Goal: Task Accomplishment & Management: Complete application form

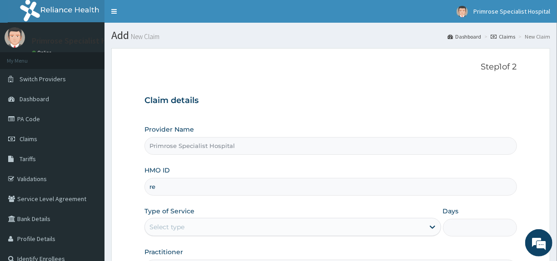
type input "r"
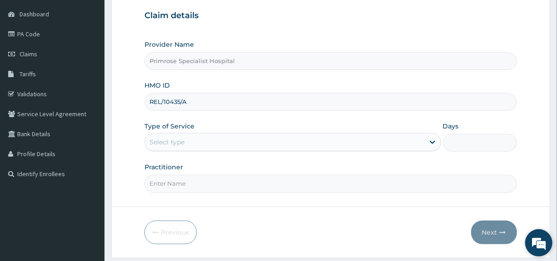
scroll to position [91, 0]
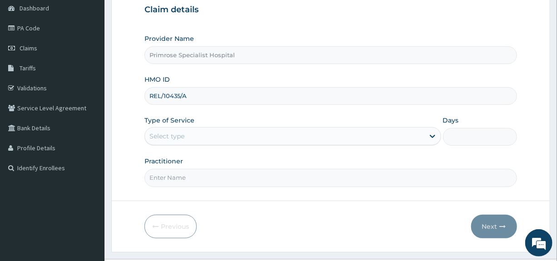
type input "REL/10435/A"
click at [241, 133] on div "Select type" at bounding box center [284, 136] width 279 height 15
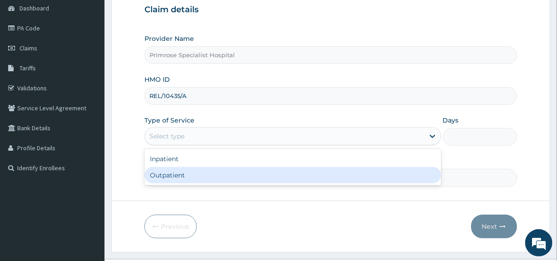
drag, startPoint x: 176, startPoint y: 178, endPoint x: 177, endPoint y: 184, distance: 6.0
click at [175, 178] on div "Outpatient" at bounding box center [292, 175] width 296 height 16
type input "1"
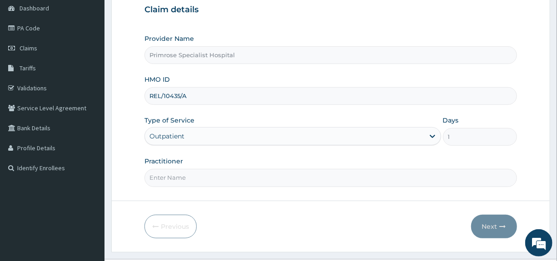
click at [179, 185] on input "Practitioner" at bounding box center [330, 178] width 372 height 18
type input "DR. IFE"
click at [489, 226] on button "Next" at bounding box center [494, 227] width 46 height 24
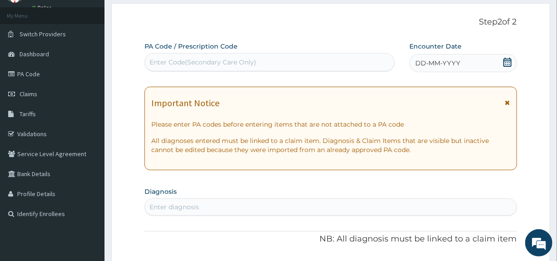
scroll to position [0, 0]
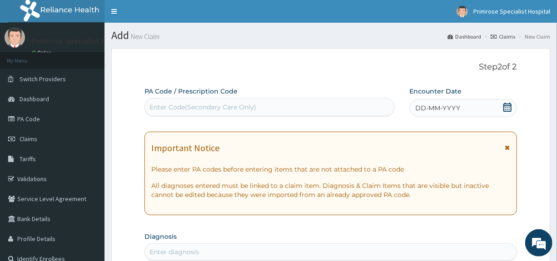
click at [509, 108] on icon at bounding box center [507, 107] width 9 height 9
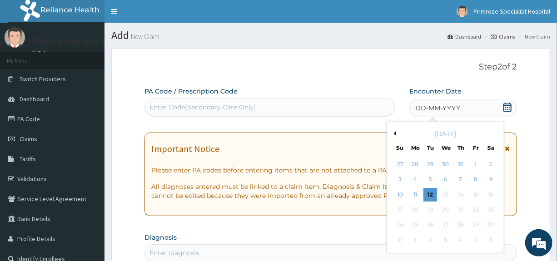
click at [394, 133] on button "Previous Month" at bounding box center [394, 133] width 5 height 5
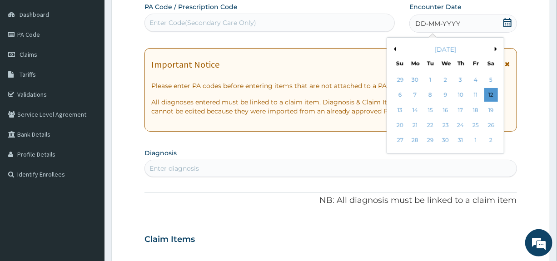
scroll to position [91, 0]
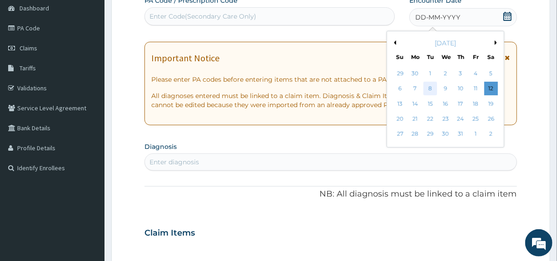
click at [429, 90] on div "8" at bounding box center [431, 89] width 14 height 14
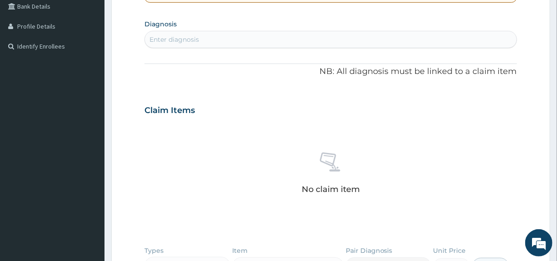
scroll to position [227, 0]
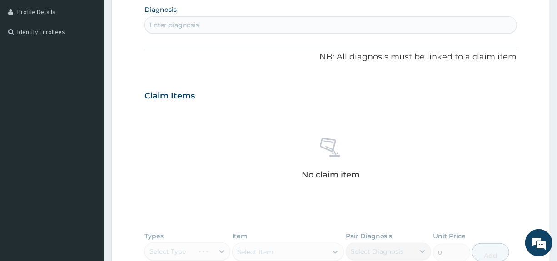
click at [304, 15] on section "Diagnosis Enter diagnosis" at bounding box center [330, 18] width 372 height 31
click at [304, 21] on div "Enter diagnosis" at bounding box center [330, 25] width 371 height 15
type input "MALARIA"
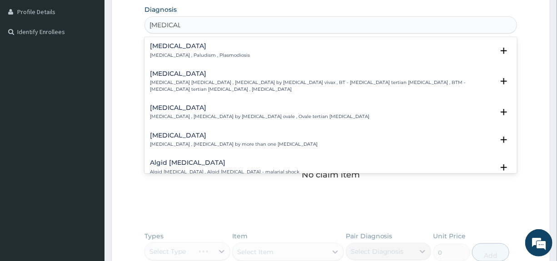
click at [176, 43] on h4 "Malaria" at bounding box center [200, 46] width 100 height 7
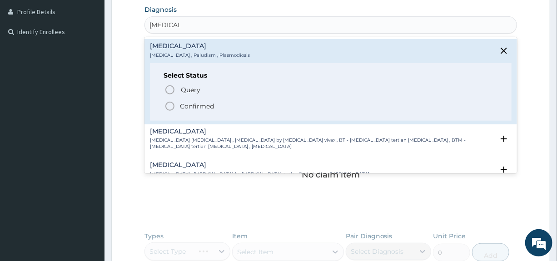
click at [186, 106] on p "Confirmed" at bounding box center [197, 106] width 34 height 9
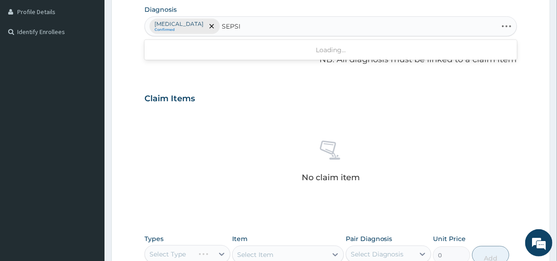
type input "SEPSIS"
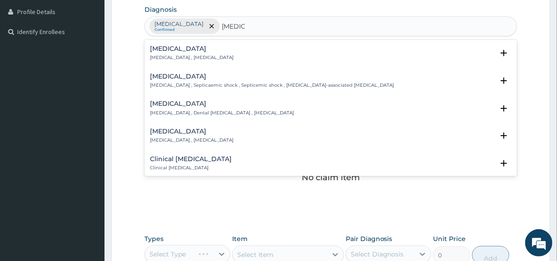
click at [162, 51] on h4 "Sepsis" at bounding box center [192, 48] width 84 height 7
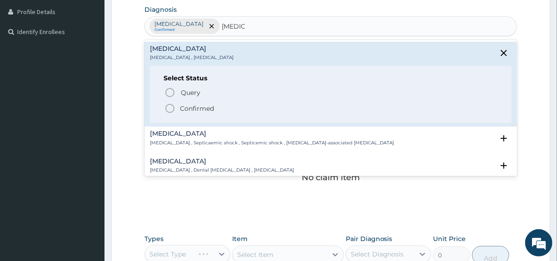
click at [191, 109] on p "Confirmed" at bounding box center [197, 108] width 34 height 9
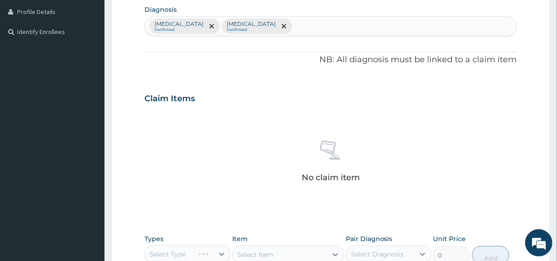
scroll to position [393, 0]
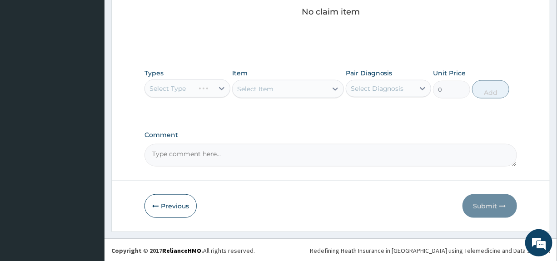
click at [195, 96] on div "Select Type" at bounding box center [186, 89] width 85 height 18
click at [194, 86] on div "Select Type" at bounding box center [186, 89] width 85 height 18
click at [219, 87] on div "Select Type" at bounding box center [186, 89] width 85 height 18
click at [216, 86] on div "Select Type" at bounding box center [186, 89] width 85 height 18
click at [219, 88] on div "Select Type" at bounding box center [186, 89] width 85 height 18
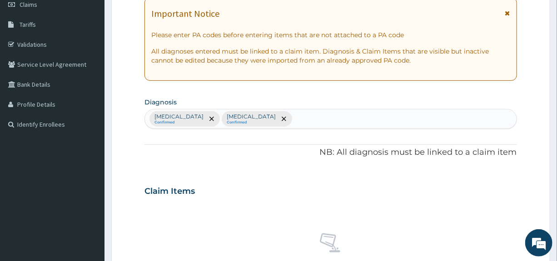
scroll to position [302, 0]
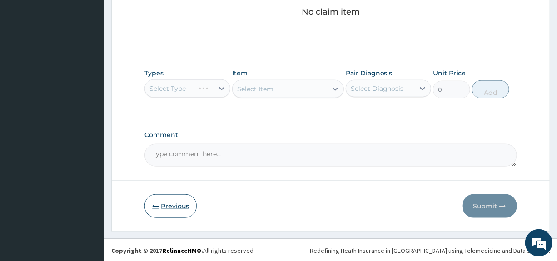
click at [167, 204] on button "Previous" at bounding box center [170, 206] width 52 height 24
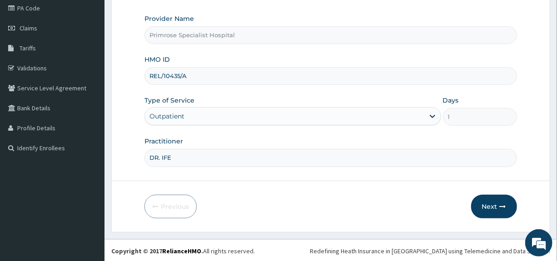
drag, startPoint x: 205, startPoint y: 79, endPoint x: 133, endPoint y: 89, distance: 72.9
click at [133, 89] on form "Step 1 of 2 Claim details Provider Name Primrose Specialist Hospital HMO ID REL…" at bounding box center [330, 84] width 439 height 295
click at [488, 203] on button "Next" at bounding box center [494, 207] width 46 height 24
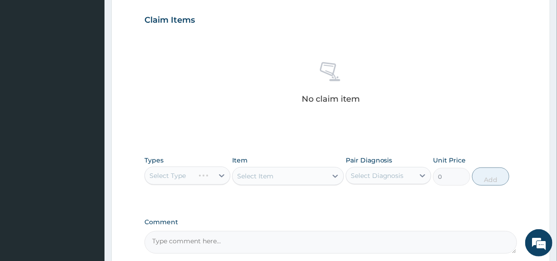
scroll to position [166, 0]
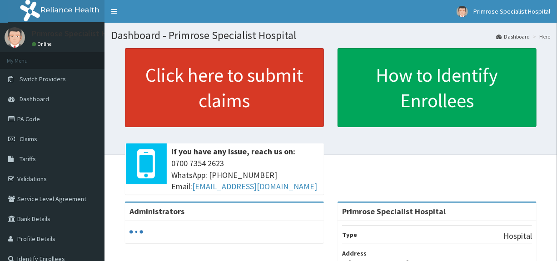
click at [207, 84] on link "Click here to submit claims" at bounding box center [224, 87] width 199 height 79
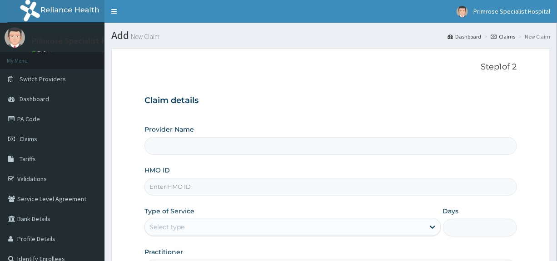
type input "Primrose Specialist Hospital"
click at [183, 189] on input "HMO ID" at bounding box center [330, 187] width 372 height 18
paste input "REL/10435/A"
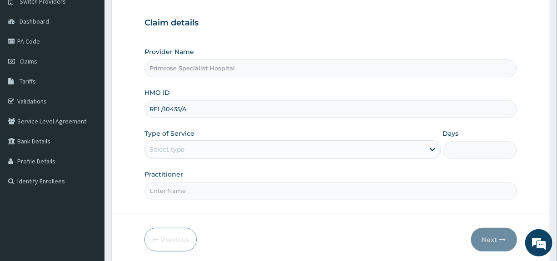
scroll to position [91, 0]
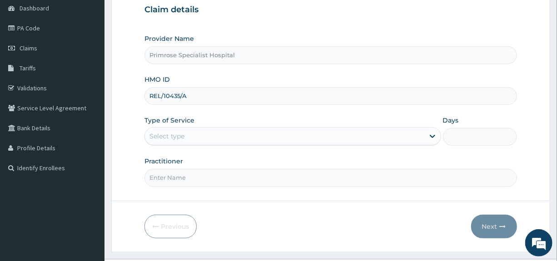
type input "REL/10435/A"
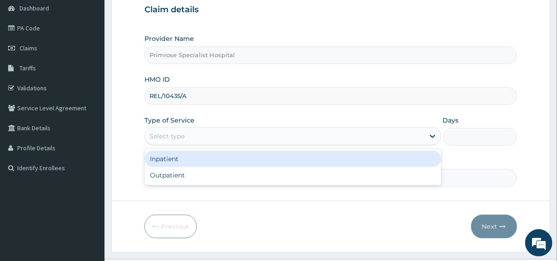
click at [196, 135] on div "Select type" at bounding box center [284, 136] width 279 height 15
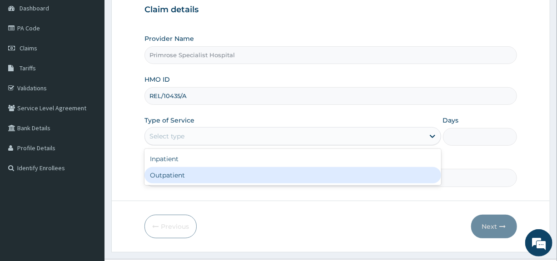
click at [171, 176] on div "Outpatient" at bounding box center [292, 175] width 296 height 16
type input "1"
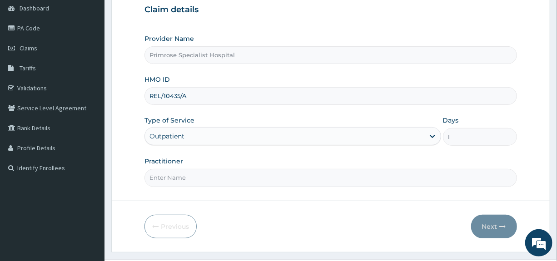
click at [174, 179] on input "Practitioner" at bounding box center [330, 178] width 372 height 18
type input "DR. IFE"
click at [487, 226] on button "Next" at bounding box center [494, 227] width 46 height 24
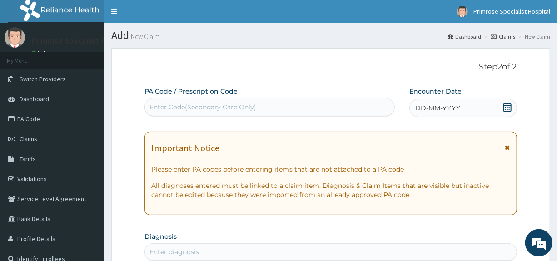
click at [508, 106] on icon at bounding box center [507, 107] width 8 height 9
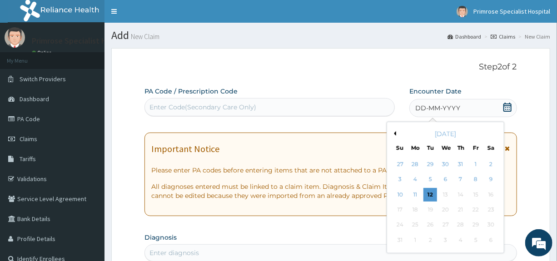
click at [395, 131] on button "Previous Month" at bounding box center [394, 133] width 5 height 5
click at [429, 177] on div "8" at bounding box center [431, 180] width 14 height 14
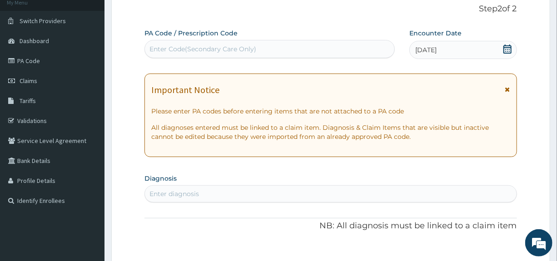
scroll to position [136, 0]
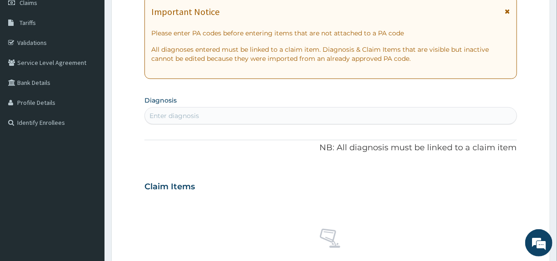
click at [207, 115] on div "Enter diagnosis" at bounding box center [330, 116] width 371 height 15
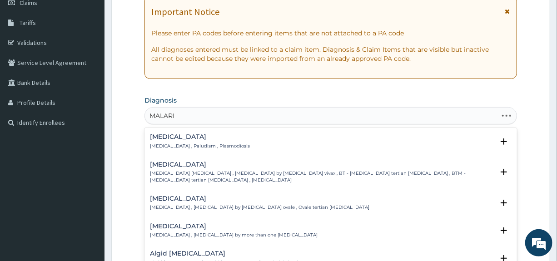
type input "MALARIA"
click at [165, 137] on h4 "Malaria" at bounding box center [200, 137] width 100 height 7
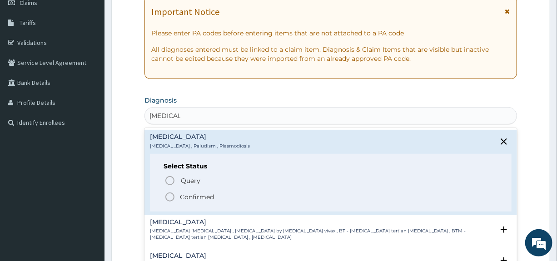
click at [188, 195] on p "Confirmed" at bounding box center [197, 197] width 34 height 9
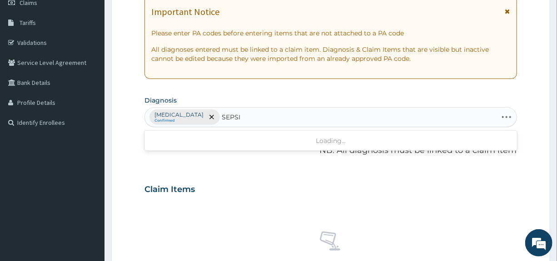
type input "SEPSIS"
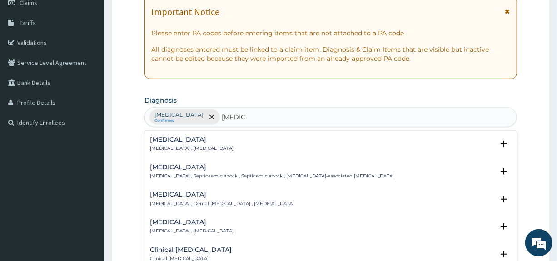
click at [159, 139] on h4 "Sepsis" at bounding box center [192, 139] width 84 height 7
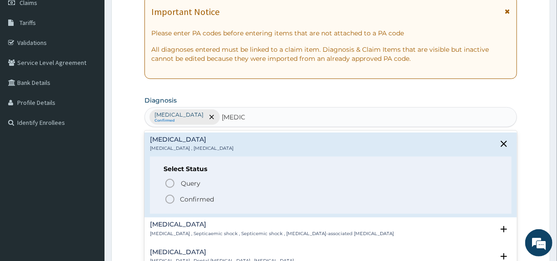
click at [192, 199] on p "Confirmed" at bounding box center [197, 199] width 34 height 9
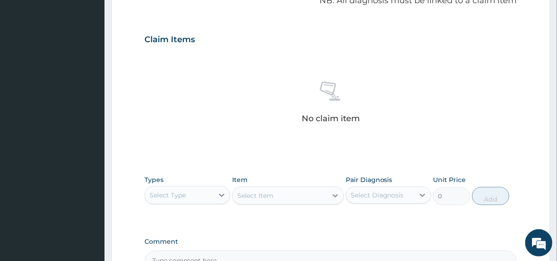
scroll to position [364, 0]
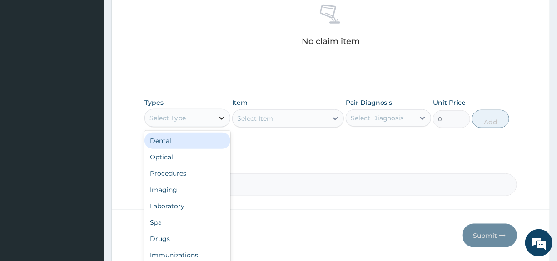
click at [222, 112] on div at bounding box center [222, 118] width 16 height 16
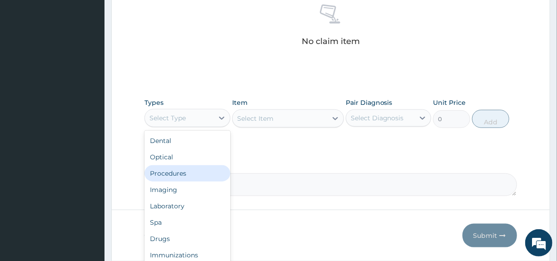
click at [166, 169] on div "Procedures" at bounding box center [186, 173] width 85 height 16
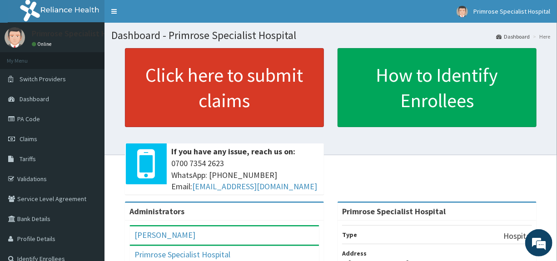
click at [220, 76] on link "Click here to submit claims" at bounding box center [224, 87] width 199 height 79
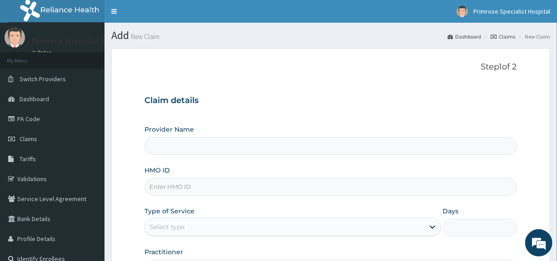
type input "Primrose Specialist Hospital"
drag, startPoint x: 238, startPoint y: 185, endPoint x: 232, endPoint y: 191, distance: 8.0
click at [238, 185] on input "HMO ID" at bounding box center [330, 187] width 372 height 18
